Goal: Information Seeking & Learning: Find specific fact

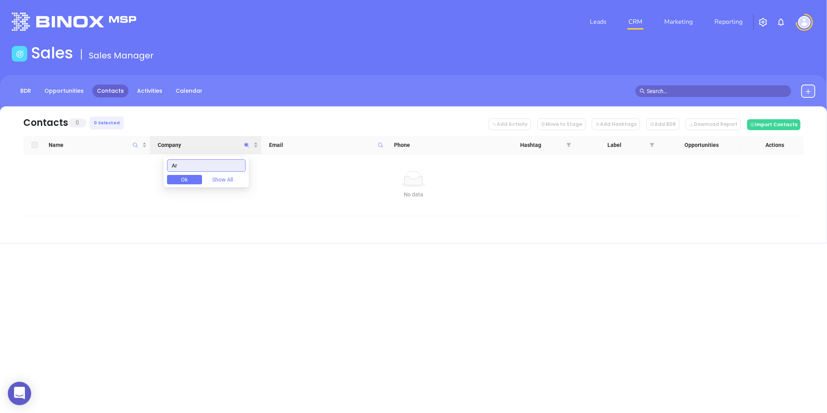
type input "A"
type input "FORESHORE"
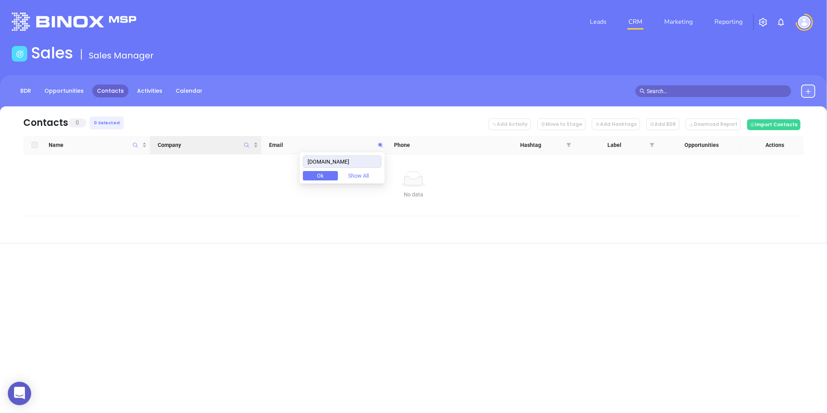
drag, startPoint x: 373, startPoint y: 159, endPoint x: 295, endPoint y: 156, distance: 77.9
click at [255, 153] on body "0 Leads CRM Marketing Reporting Financial Leads Leads Sales Sales Manager BDR O…" at bounding box center [413, 206] width 827 height 413
click at [272, 172] on body "0 Leads CRM Marketing Reporting Financial Leads Leads Sales Sales Manager BDR O…" at bounding box center [413, 206] width 827 height 413
paste input "foreshoreins"
drag, startPoint x: 341, startPoint y: 161, endPoint x: 284, endPoint y: 163, distance: 57.2
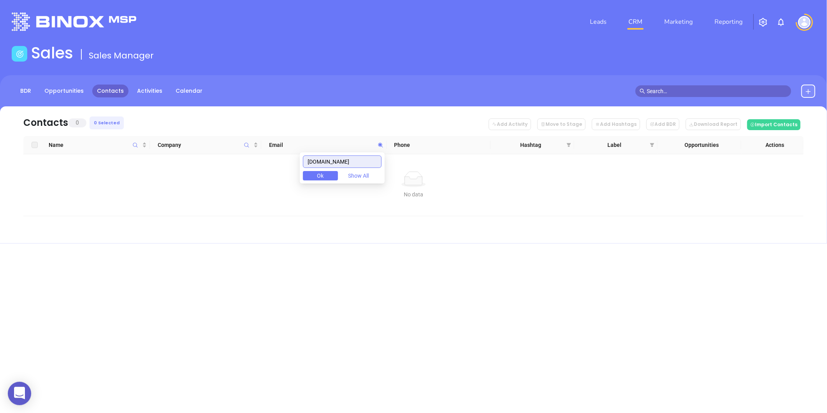
click at [278, 162] on body "0 Leads CRM Marketing Reporting Financial Leads Leads Sales Sales Manager BDR O…" at bounding box center [413, 206] width 827 height 413
paste input "reedfamilyinsurance"
drag, startPoint x: 377, startPoint y: 162, endPoint x: 231, endPoint y: 156, distance: 145.7
click at [231, 156] on body "0 Leads CRM Marketing Reporting Financial Leads Leads Sales Sales Manager BDR O…" at bounding box center [413, 206] width 827 height 413
paste input "acadiabenefits"
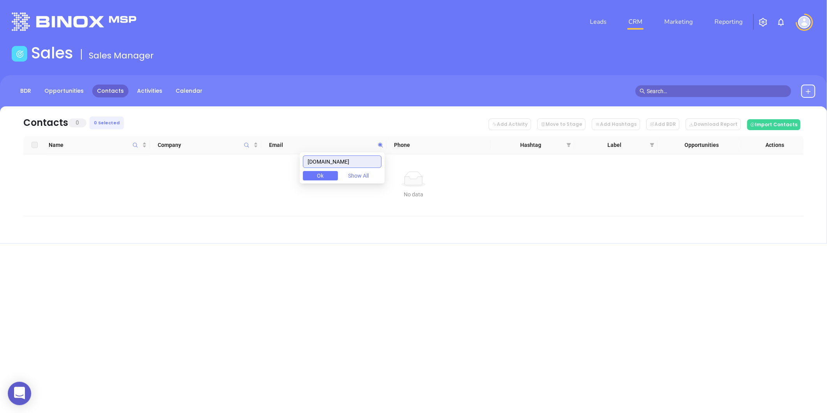
drag, startPoint x: 361, startPoint y: 160, endPoint x: 274, endPoint y: 152, distance: 87.5
click at [274, 152] on body "0 Leads CRM Marketing Reporting Financial Leads Leads Sales Sales Manager BDR O…" at bounding box center [413, 206] width 827 height 413
paste input "patron"
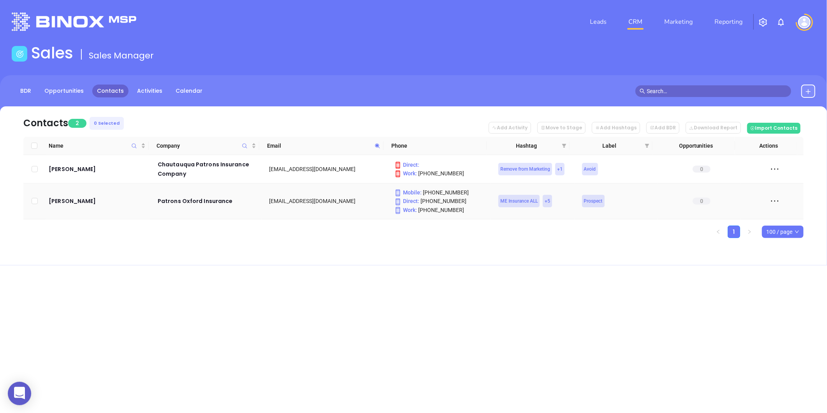
drag, startPoint x: 75, startPoint y: 196, endPoint x: 188, endPoint y: 230, distance: 117.7
click at [313, 290] on div "Leads CRM Marketing Reporting Financial Leads Leads Sales Sales Manager BDR Opp…" at bounding box center [413, 206] width 827 height 413
click at [378, 146] on icon at bounding box center [377, 145] width 5 height 5
paste input "brogueinsurance"
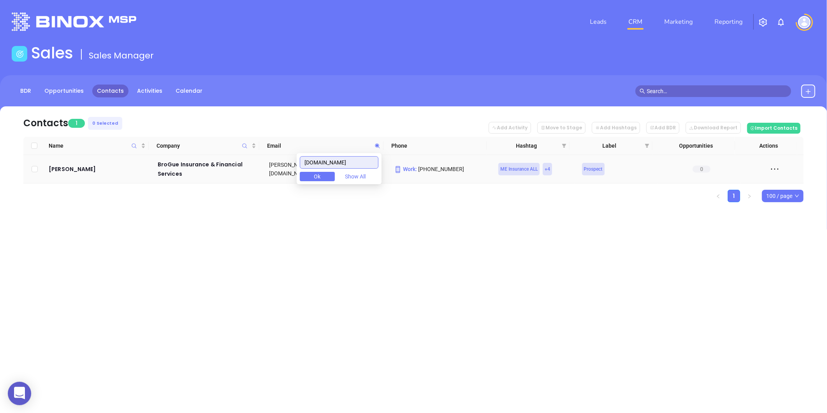
drag, startPoint x: 367, startPoint y: 166, endPoint x: 267, endPoint y: 171, distance: 99.4
click at [267, 172] on body "0 Leads CRM Marketing Reporting Financial Leads Leads Sales Sales Manager BDR O…" at bounding box center [413, 206] width 827 height 413
paste input "maineinsurancebenefitsgroup"
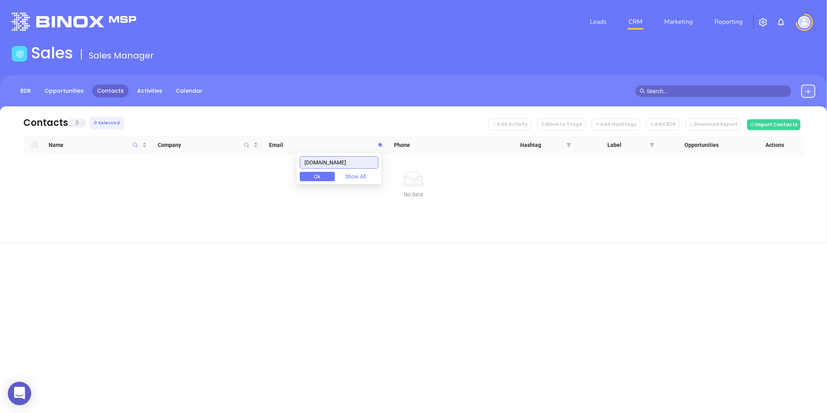
click at [358, 160] on input "maineinsurancebenefitsgroup.com" at bounding box center [339, 162] width 79 height 12
click at [357, 160] on input "maineinsurancebenefitsgroup.com" at bounding box center [339, 162] width 79 height 12
paste input "ellisinsuranceagency"
type input "[DOMAIN_NAME]"
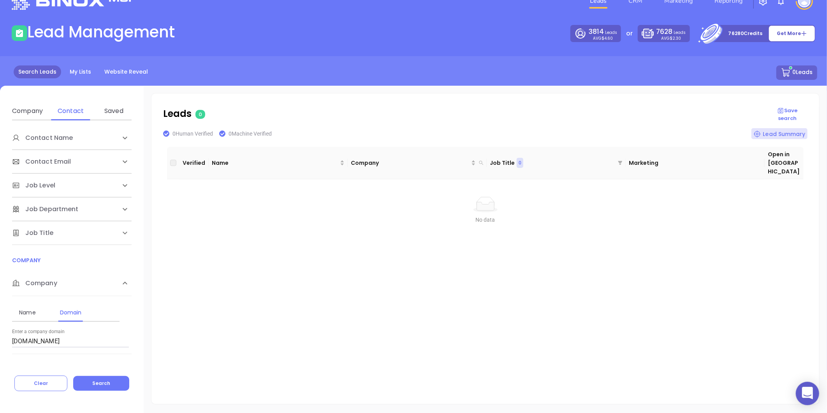
scroll to position [61, 0]
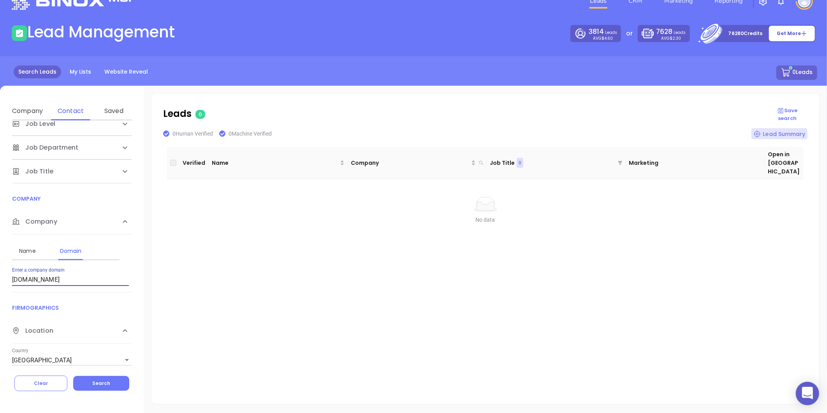
drag, startPoint x: 68, startPoint y: 276, endPoint x: -110, endPoint y: 270, distance: 178.0
click at [0, 270] on html "0 Leads CRM Marketing Reporting Financial Leads Leads Lead Management 3814 Lead…" at bounding box center [413, 185] width 827 height 413
paste input "foreshoreins"
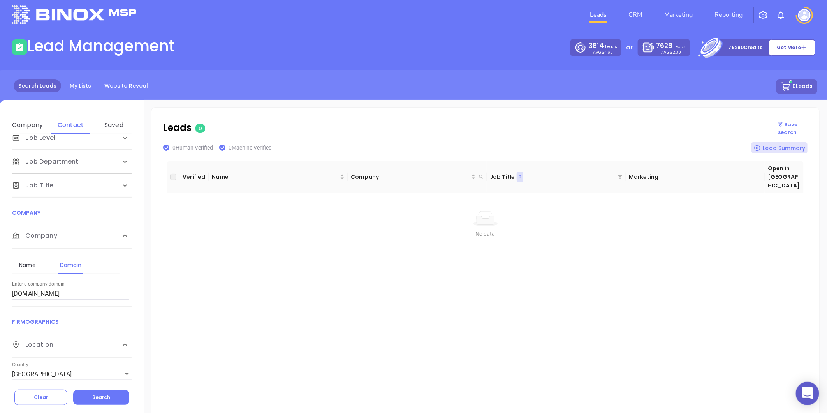
scroll to position [0, 0]
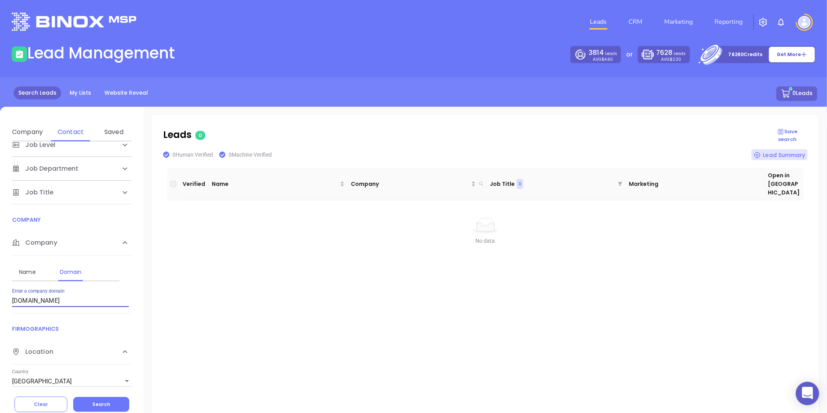
drag, startPoint x: 71, startPoint y: 299, endPoint x: 6, endPoint y: 283, distance: 67.2
click at [0, 319] on html "0 Leads CRM Marketing Reporting Financial Leads Leads Lead Management 3814 Lead…" at bounding box center [413, 206] width 827 height 413
paste input "ellisinsuranceagency"
type input "[DOMAIN_NAME]"
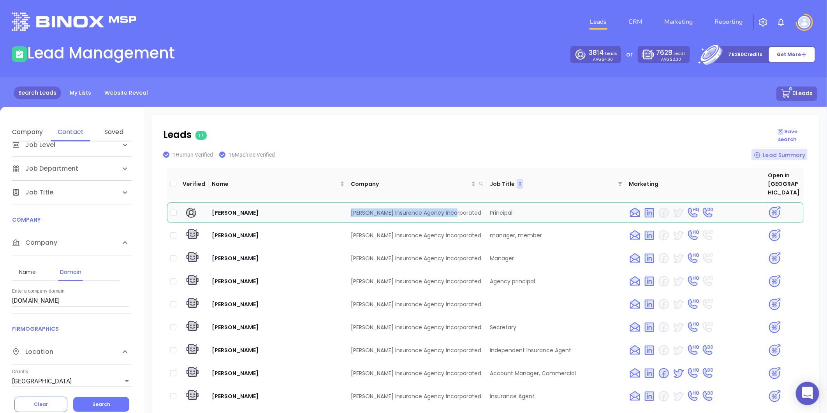
drag, startPoint x: 350, startPoint y: 204, endPoint x: 450, endPoint y: 202, distance: 99.7
click at [450, 202] on td "[PERSON_NAME] Insurance Agency Incorporated" at bounding box center [417, 212] width 139 height 21
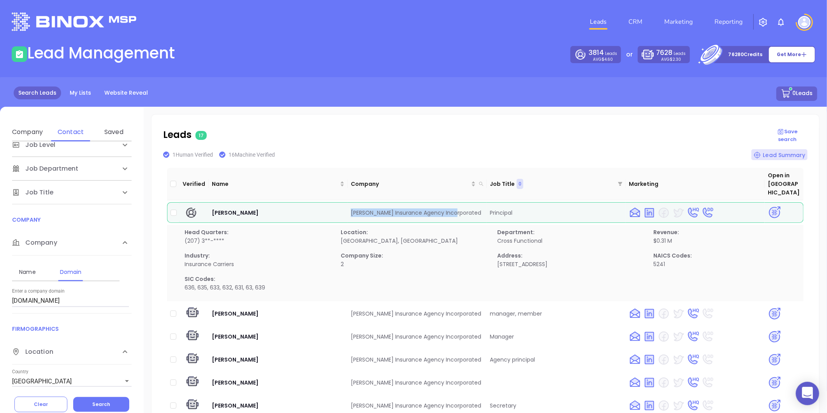
copy td "[PERSON_NAME] Insurance Agency Incorporated"
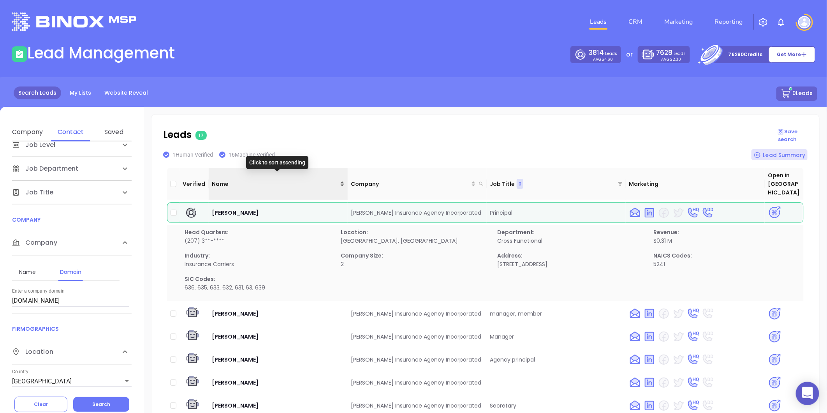
click at [341, 179] on div "Name" at bounding box center [278, 183] width 133 height 9
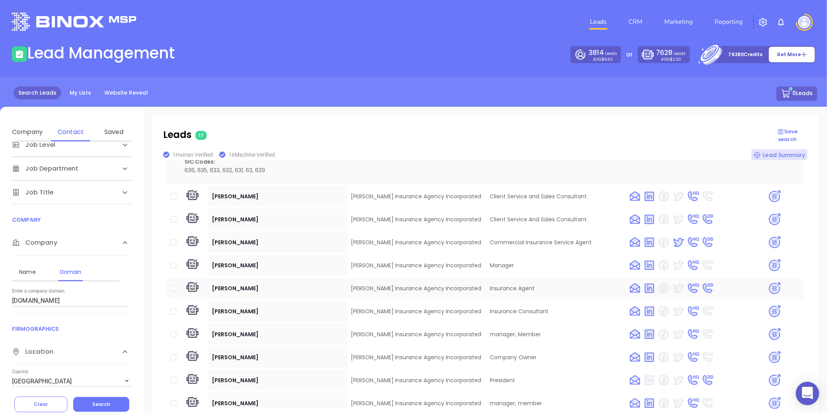
scroll to position [9, 0]
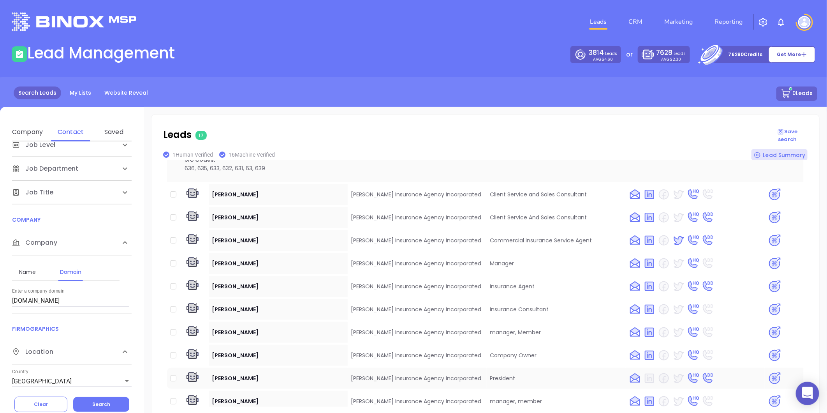
click at [768, 371] on img at bounding box center [775, 378] width 14 height 14
